Goal: Navigation & Orientation: Understand site structure

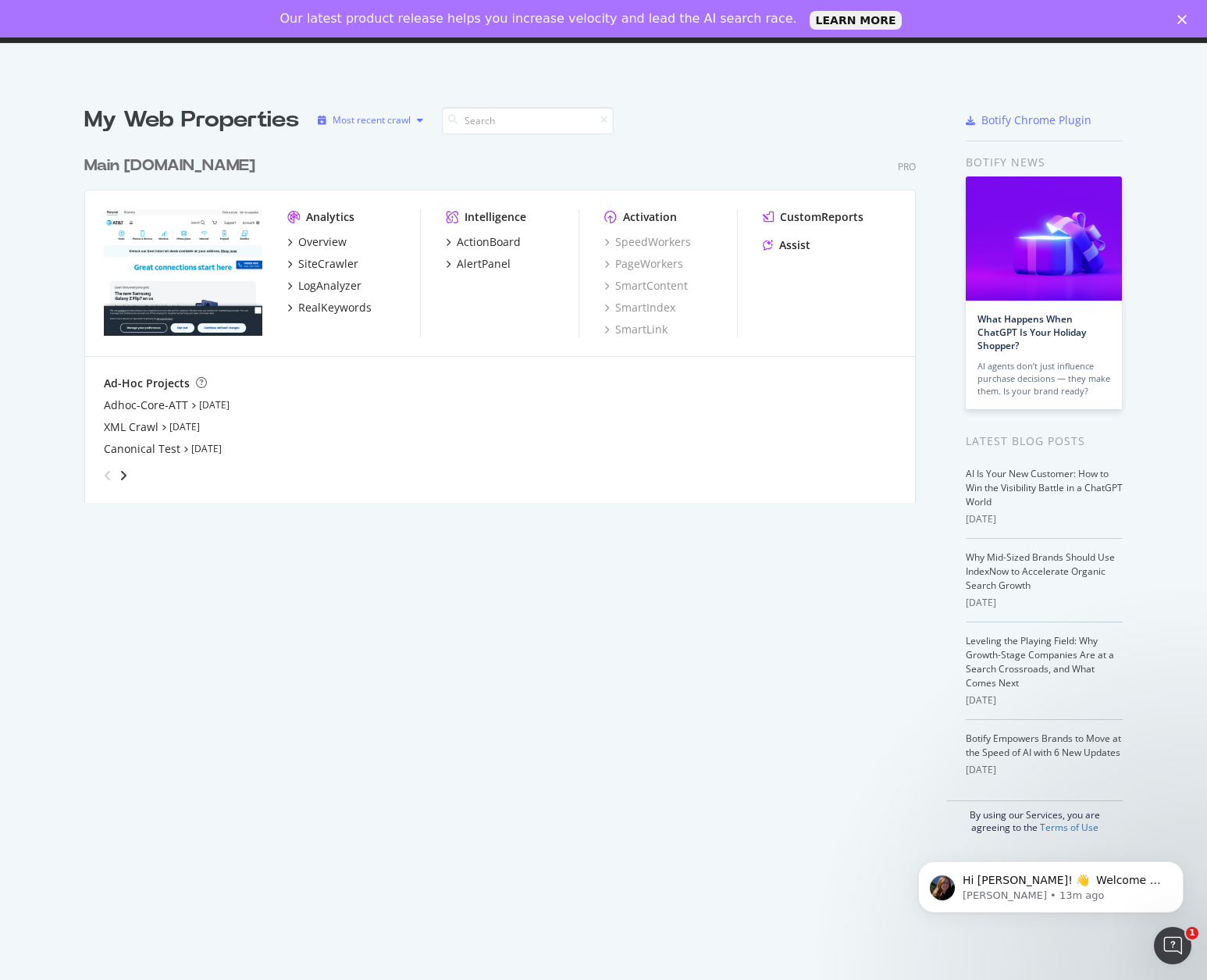
click at [381, 121] on div "Most recent crawl" at bounding box center [371, 120] width 78 height 10
click at [374, 147] on div "Most recent crawl" at bounding box center [386, 146] width 82 height 13
click at [374, 181] on div "Alphabetical order" at bounding box center [377, 172] width 126 height 19
click at [208, 269] on img "grid" at bounding box center [183, 272] width 159 height 127
click at [120, 476] on icon "angle-right" at bounding box center [123, 476] width 8 height 12
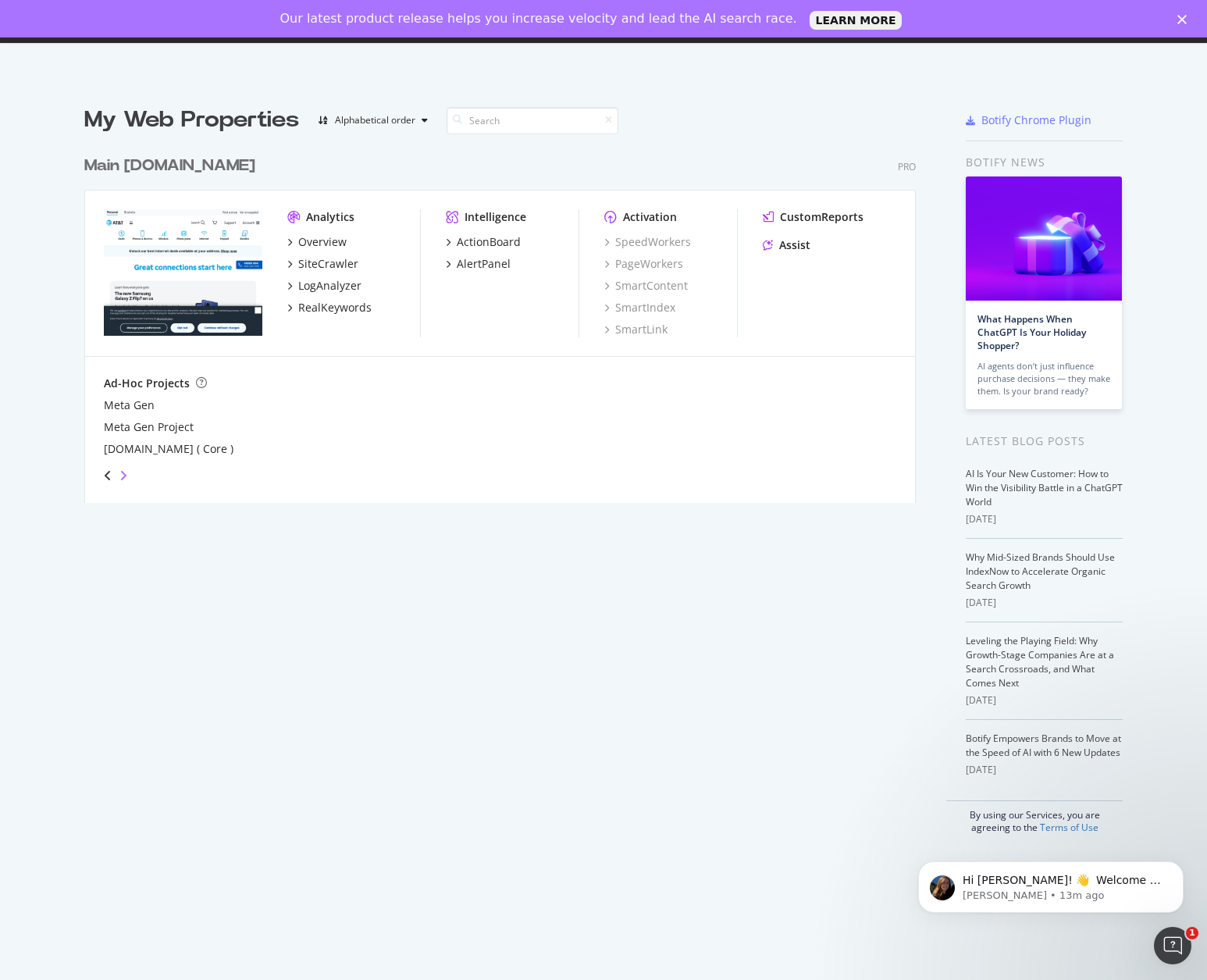
click at [120, 476] on icon "angle-right" at bounding box center [123, 476] width 8 height 12
click at [104, 473] on icon "angle-left" at bounding box center [107, 476] width 8 height 12
